Goal: Use online tool/utility: Utilize a website feature to perform a specific function

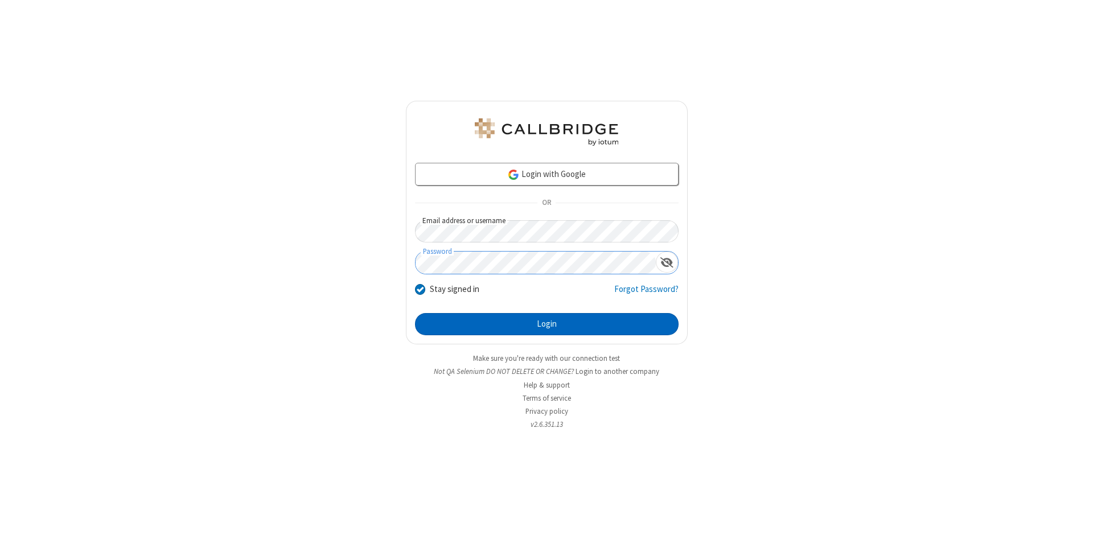
click at [546, 324] on button "Login" at bounding box center [547, 324] width 264 height 23
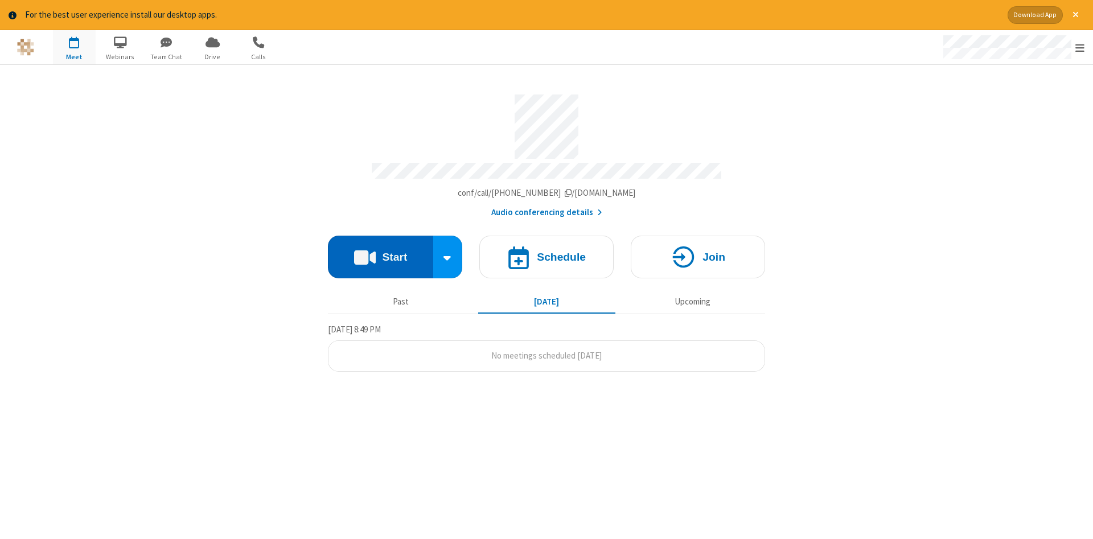
click at [380, 253] on button "Start" at bounding box center [380, 257] width 105 height 43
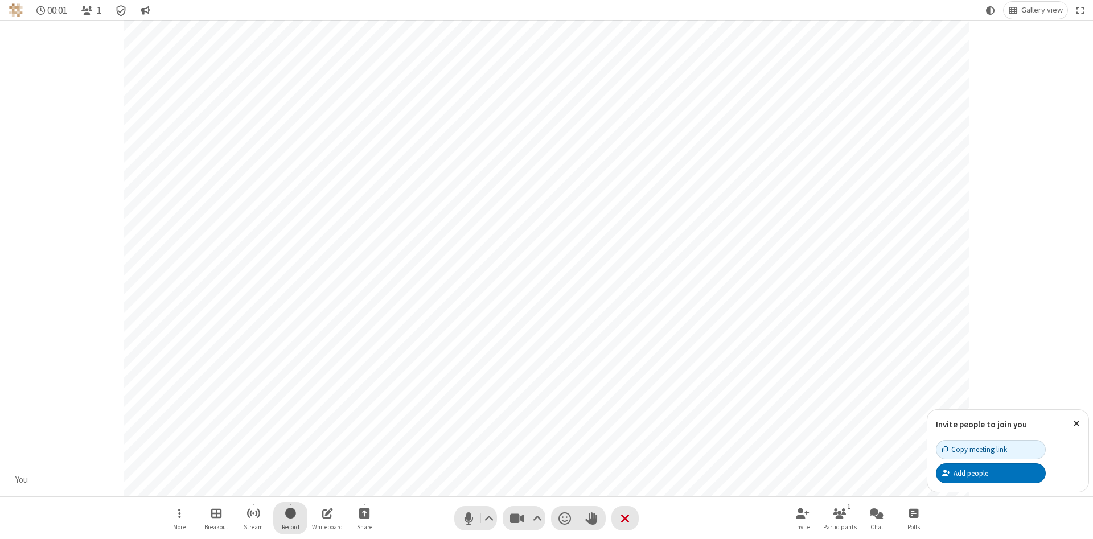
click at [290, 518] on span "Start recording" at bounding box center [290, 513] width 11 height 14
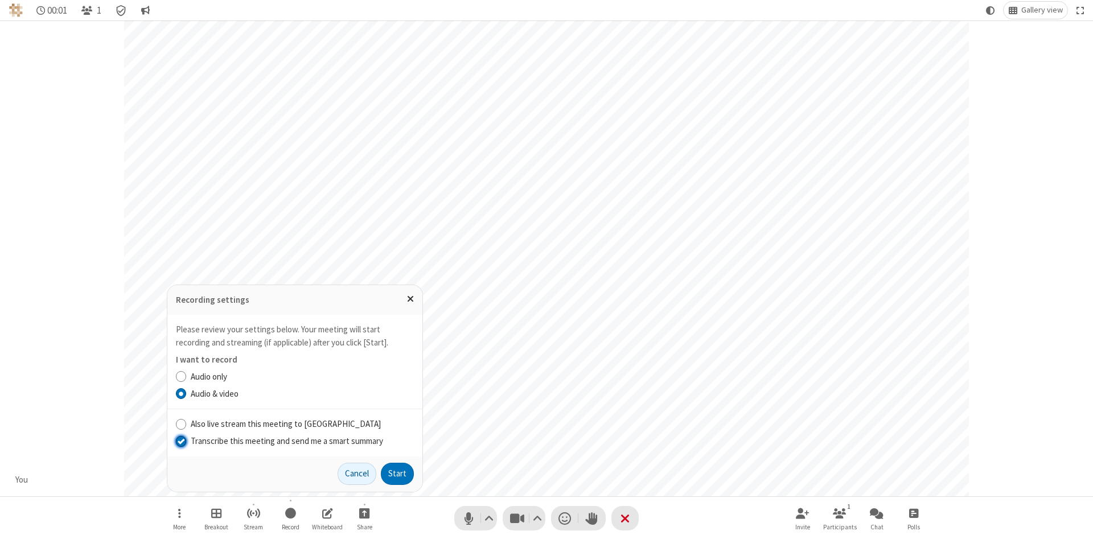
click at [180, 441] on input "Transcribe this meeting and send me a smart summary" at bounding box center [181, 441] width 11 height 12
click at [397, 474] on button "Start" at bounding box center [397, 474] width 33 height 23
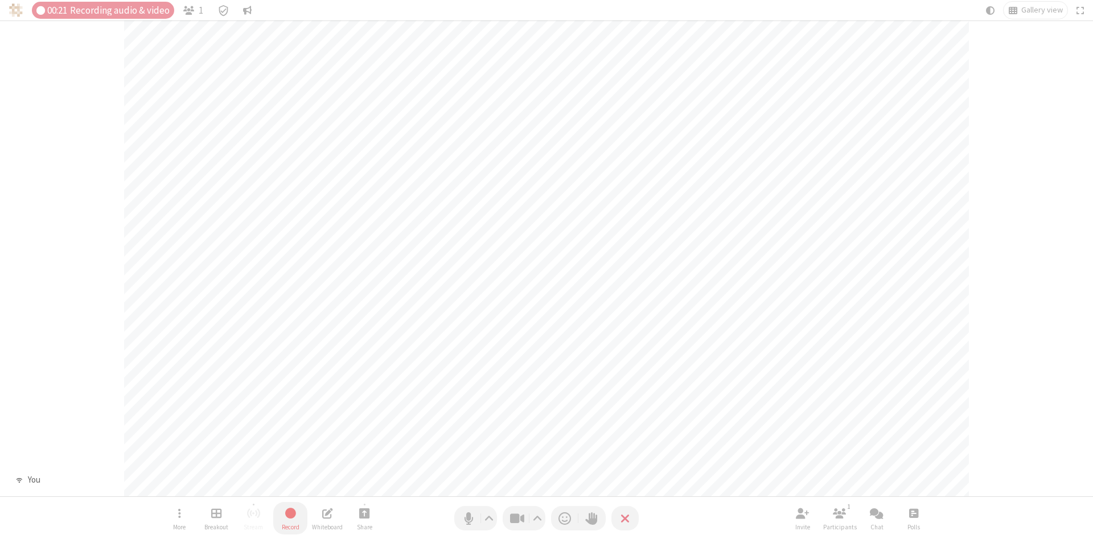
click at [290, 518] on span "Stop recording" at bounding box center [290, 512] width 14 height 15
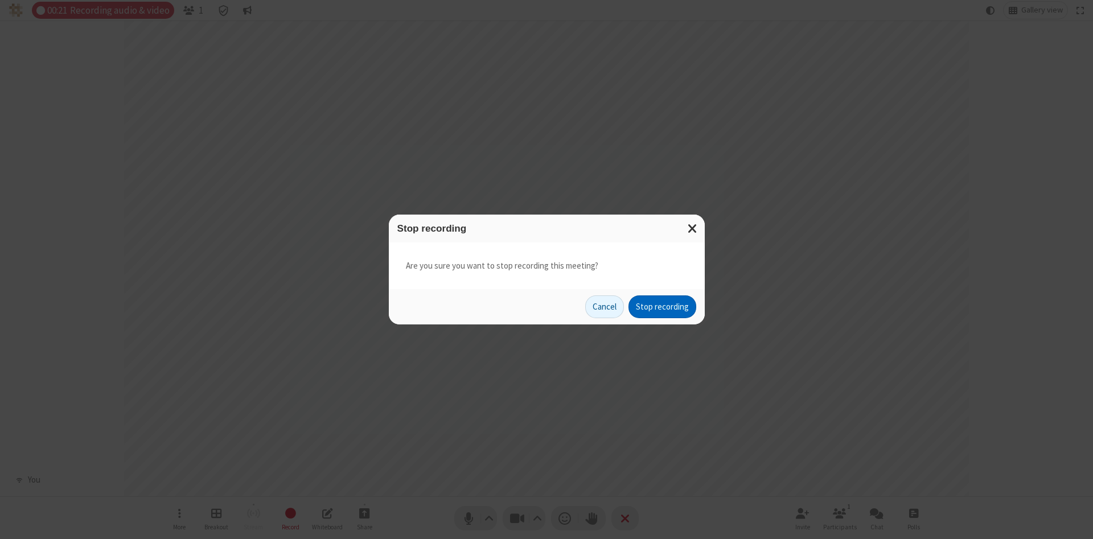
click at [662, 307] on button "Stop recording" at bounding box center [662, 306] width 68 height 23
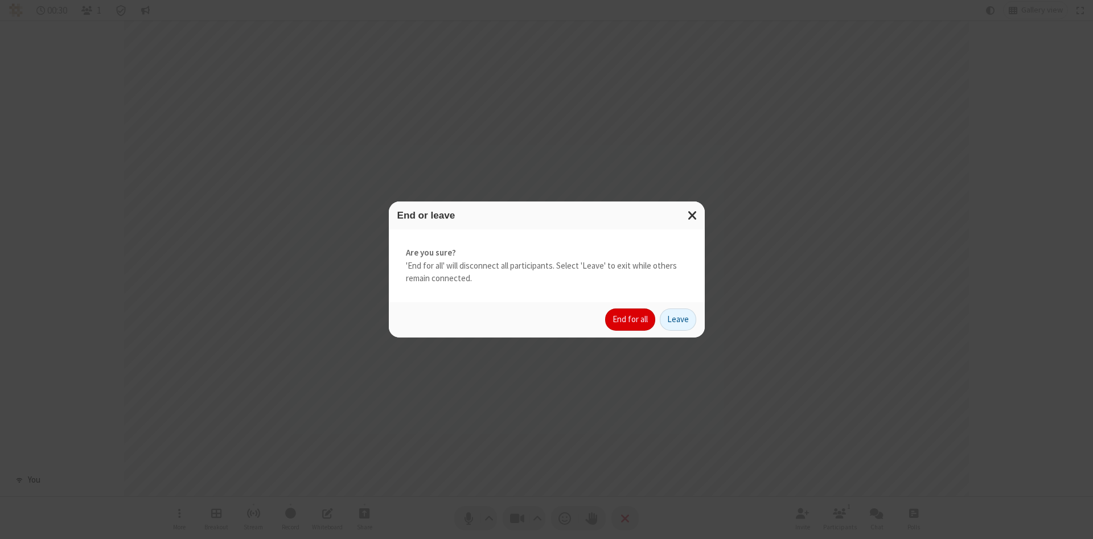
click at [631, 319] on button "End for all" at bounding box center [630, 319] width 50 height 23
